Goal: Task Accomplishment & Management: Use online tool/utility

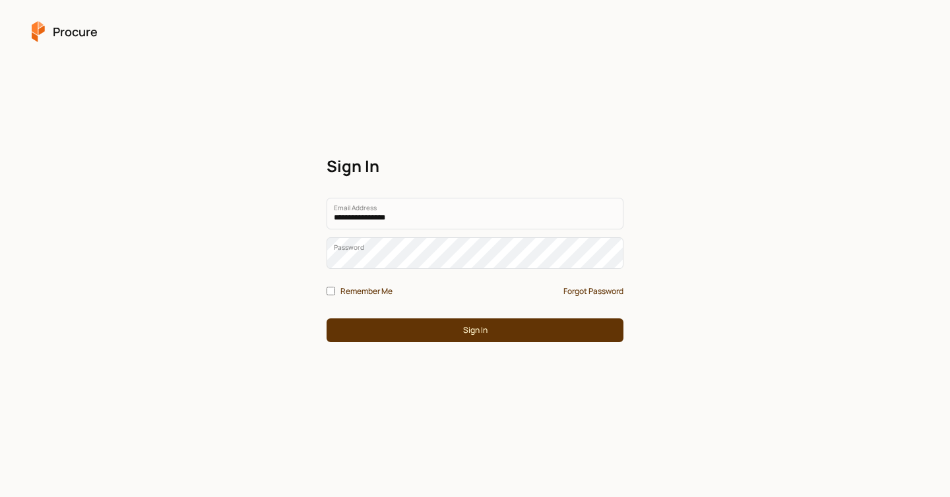
click at [433, 346] on div "Remember Me Forgot Password Sign In" at bounding box center [475, 309] width 305 height 73
click at [425, 337] on button "Sign In" at bounding box center [475, 331] width 297 height 24
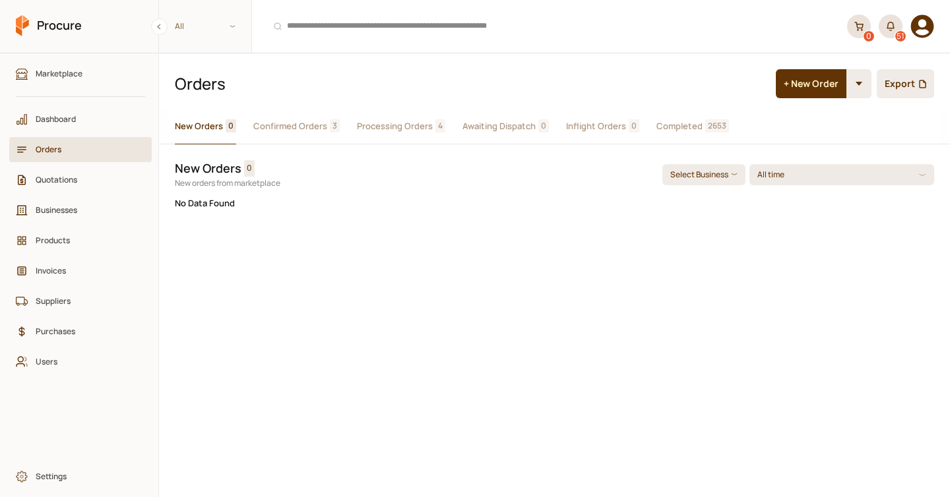
click at [307, 133] on button "Confirmed Orders 3" at bounding box center [296, 127] width 86 height 36
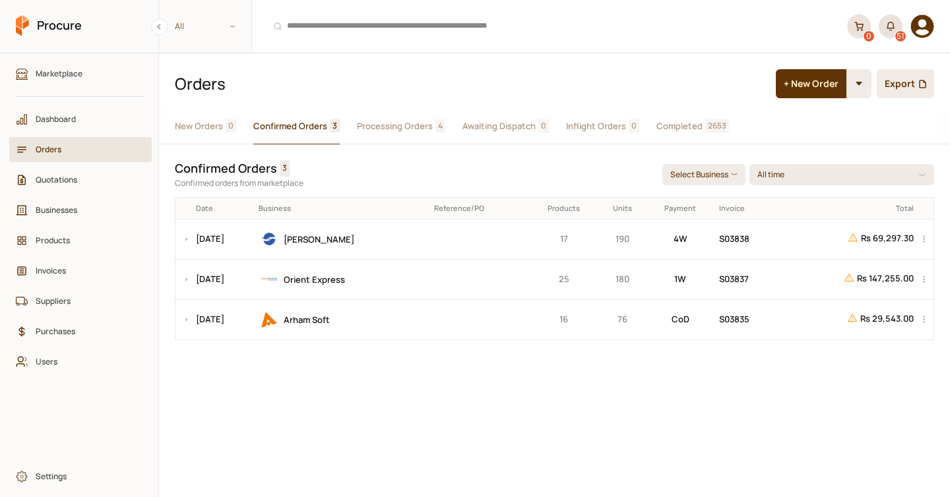
click at [369, 131] on span "Processing Orders" at bounding box center [395, 126] width 76 height 14
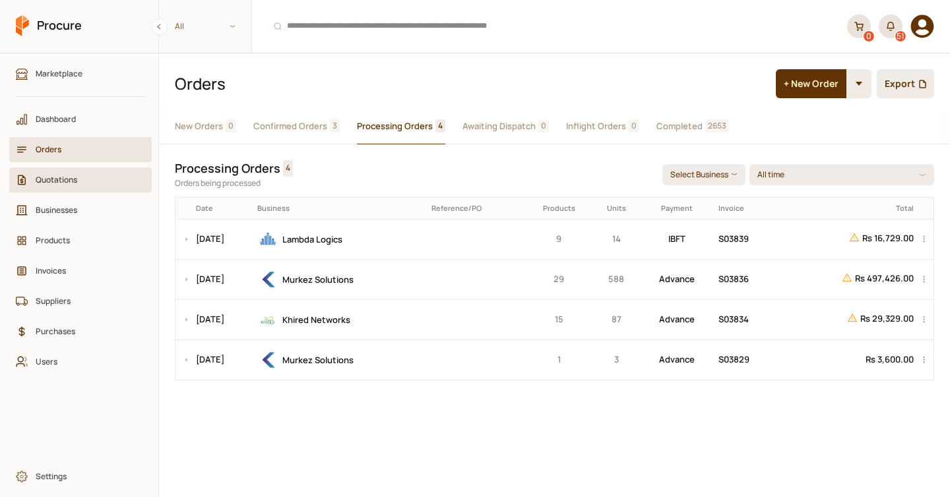
click at [86, 182] on span "Quotations" at bounding box center [85, 179] width 99 height 13
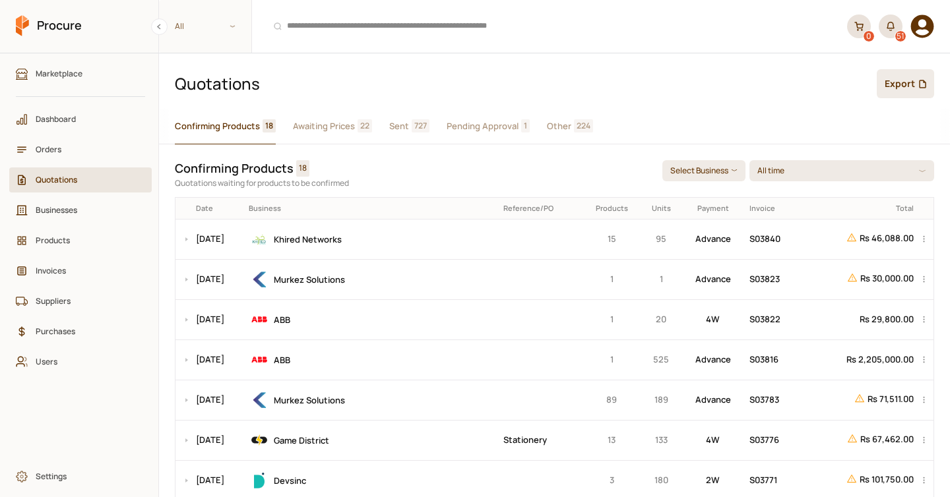
click at [347, 131] on span "Awaiting Prices" at bounding box center [324, 126] width 62 height 14
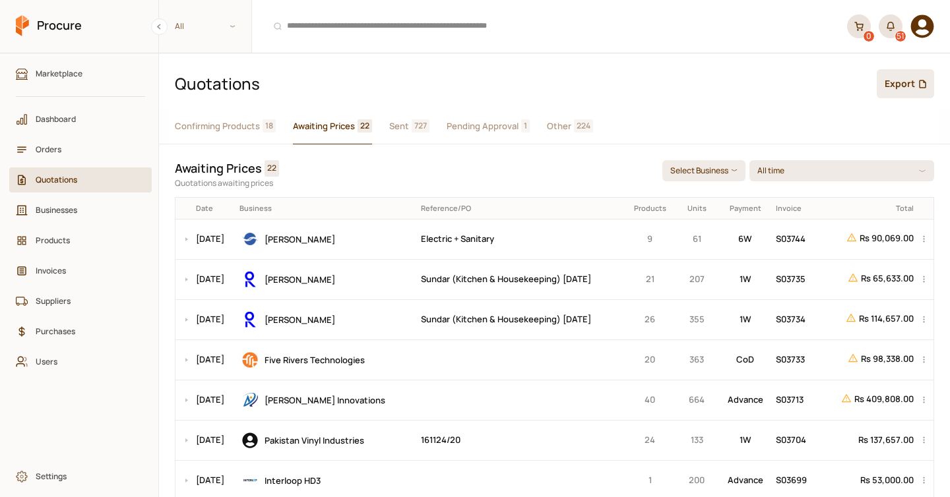
click at [234, 127] on span "Confirming Products" at bounding box center [217, 126] width 85 height 14
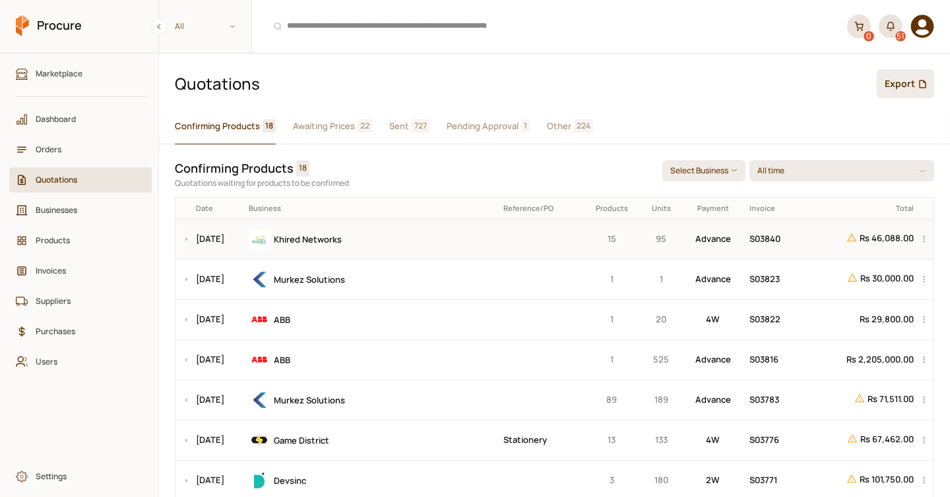
click at [428, 242] on div "Khired Networks" at bounding box center [371, 239] width 245 height 21
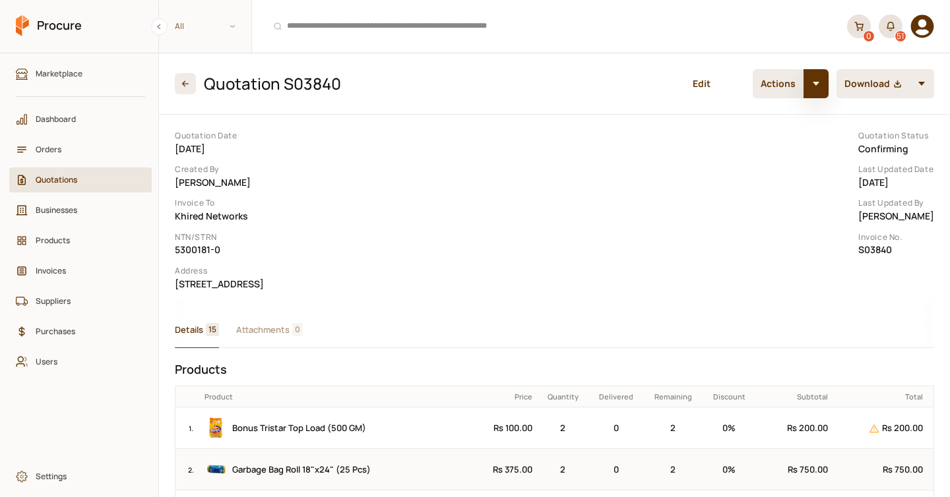
click at [819, 83] on button "button" at bounding box center [815, 83] width 25 height 29
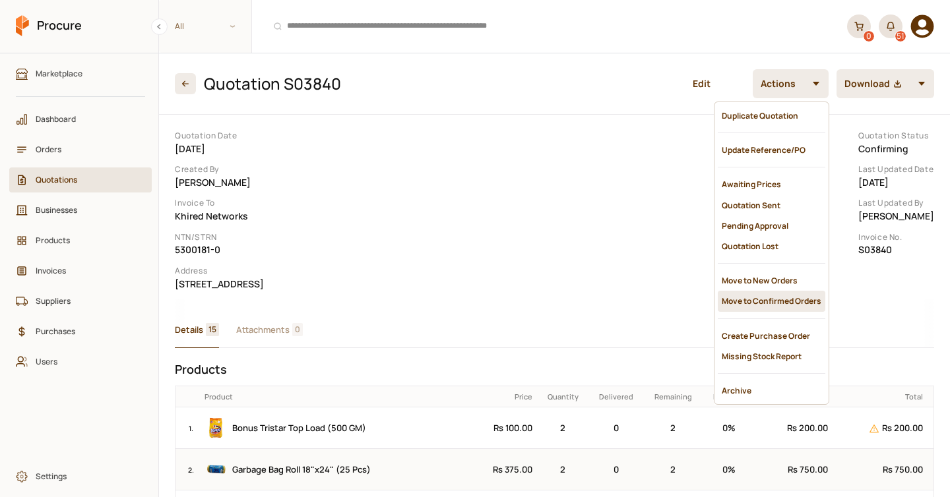
click at [767, 291] on div "Move to Confirmed Orders" at bounding box center [772, 301] width 108 height 20
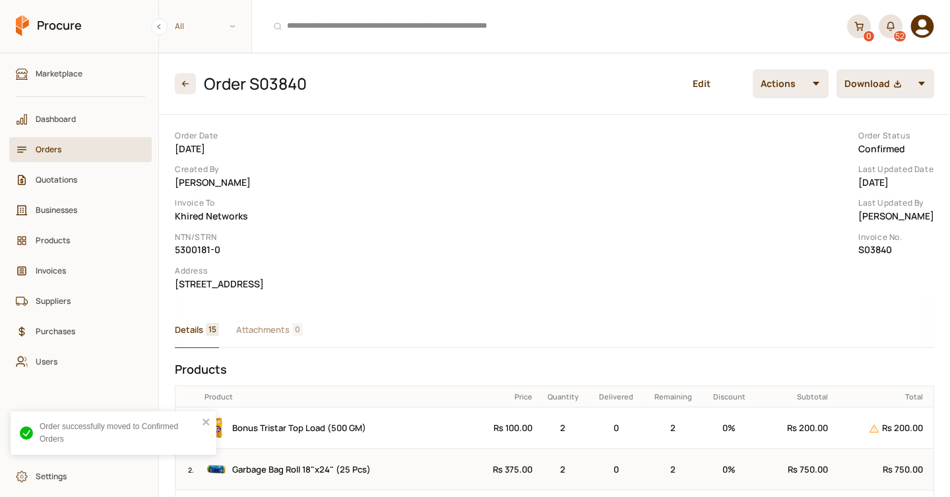
click at [816, 82] on button "button" at bounding box center [815, 83] width 25 height 29
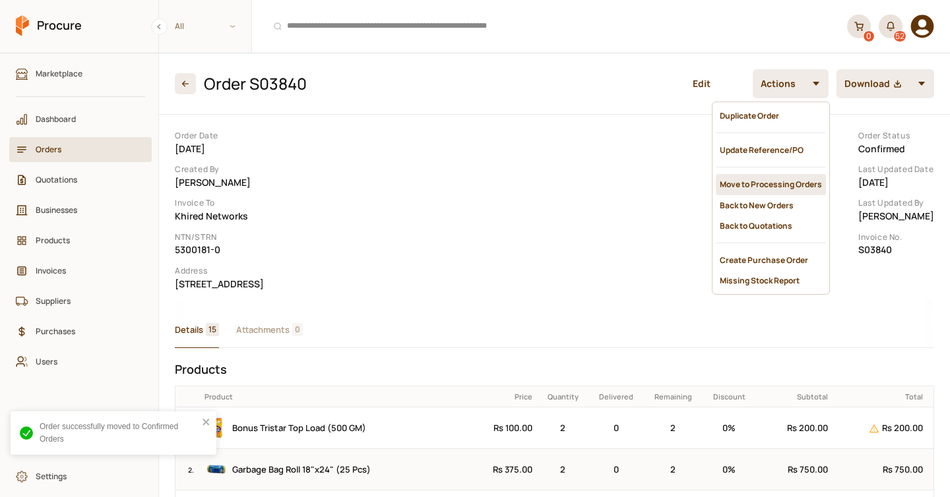
click at [731, 174] on div "Move to Processing Orders" at bounding box center [771, 184] width 110 height 20
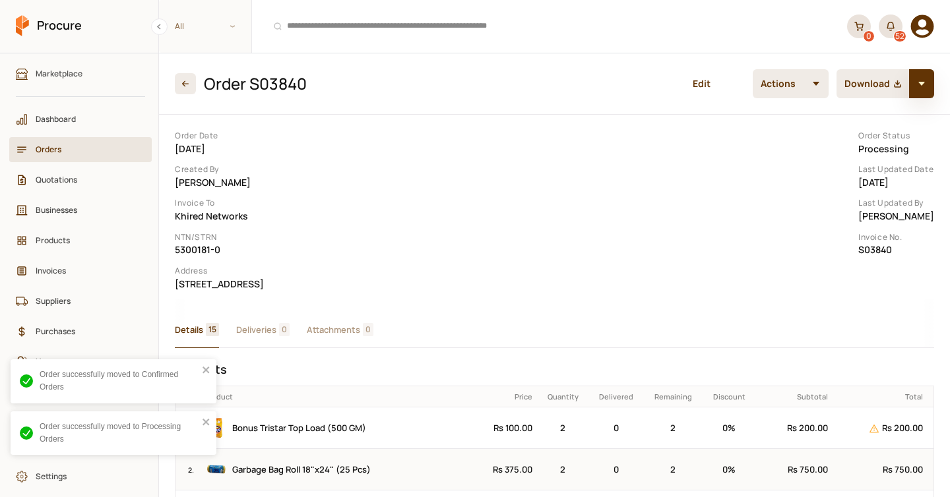
click at [925, 86] on icon "button" at bounding box center [921, 83] width 9 height 9
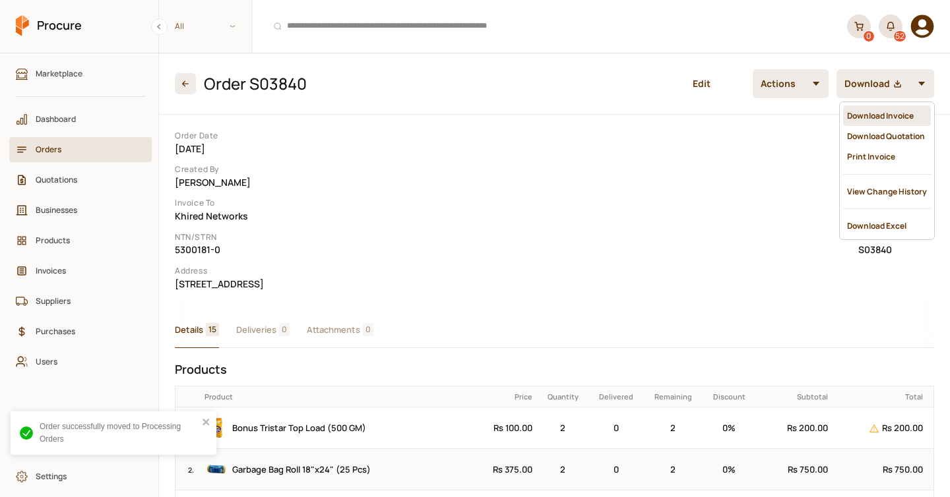
click at [887, 110] on div "Download Invoice" at bounding box center [887, 116] width 88 height 20
